Goal: Register for event/course

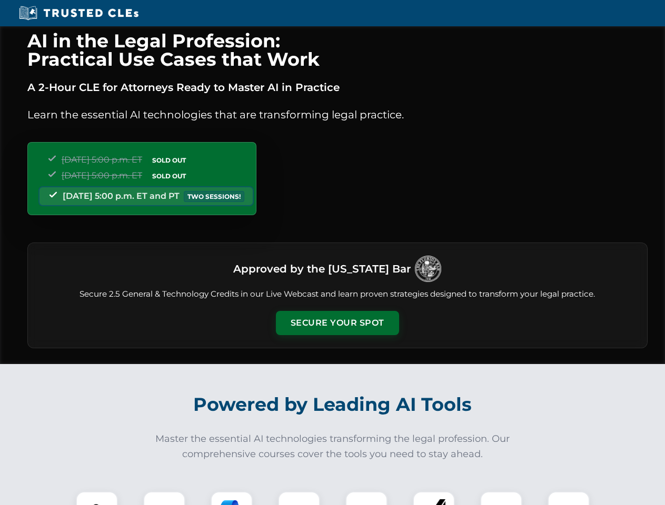
click at [337, 323] on button "Secure Your Spot" at bounding box center [337, 323] width 123 height 24
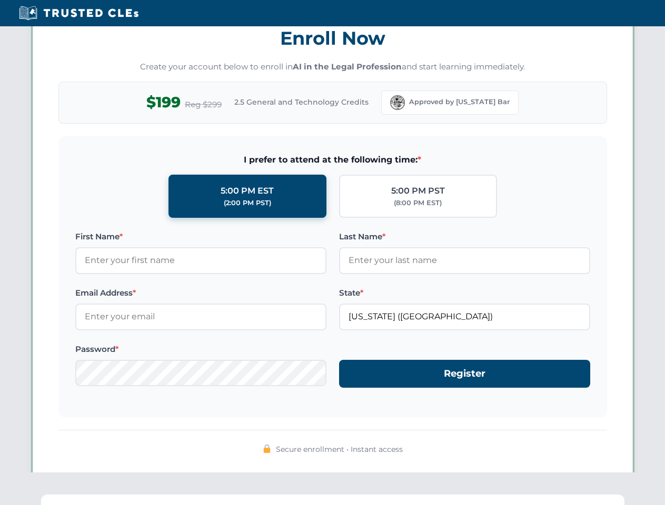
click at [232, 498] on div "AI in the Legal Profession: Practical Use Cases that Work A 2-Hour CLE for Atto…" at bounding box center [332, 344] width 665 height 2461
